Goal: Task Accomplishment & Management: Complete application form

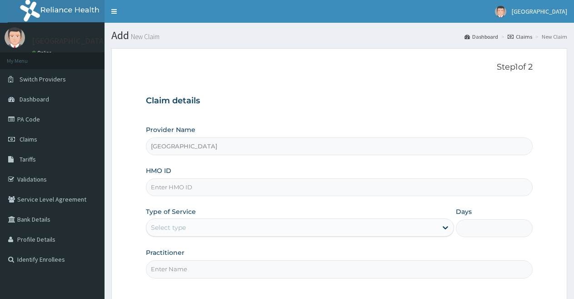
click at [404, 193] on input "HMO ID" at bounding box center [339, 187] width 387 height 18
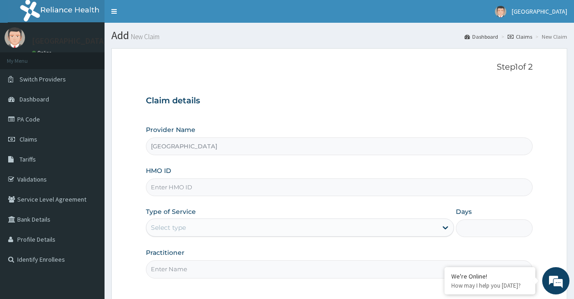
click at [404, 193] on input "HMO ID" at bounding box center [339, 187] width 387 height 18
paste input "B"
type input "BWL/10177/A"
click at [300, 226] on div "Select type" at bounding box center [291, 227] width 291 height 15
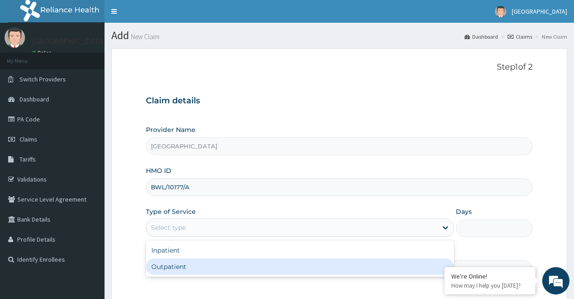
click at [274, 273] on div "Outpatient" at bounding box center [300, 266] width 308 height 16
type input "1"
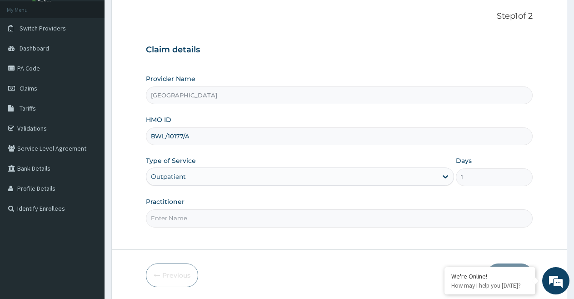
scroll to position [59, 0]
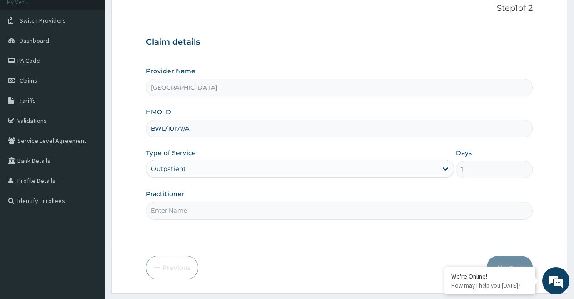
click at [475, 207] on input "Practitioner" at bounding box center [339, 210] width 387 height 18
type input "DR [PERSON_NAME]"
click at [507, 260] on button "Next" at bounding box center [510, 268] width 46 height 24
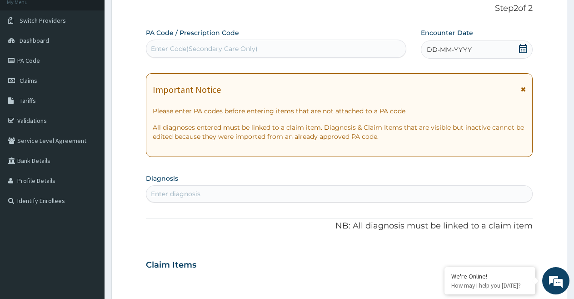
click at [324, 48] on div "Enter Code(Secondary Care Only)" at bounding box center [276, 48] width 260 height 15
paste input "B"
type input "B"
paste input "B"
type input "B"
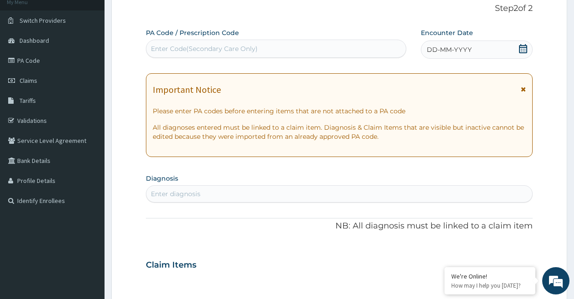
click at [308, 48] on div "Enter Code(Secondary Care Only)" at bounding box center [276, 48] width 260 height 15
click at [291, 49] on div "Enter Code(Secondary Care Only)" at bounding box center [276, 48] width 260 height 15
